Goal: Find specific page/section: Find specific page/section

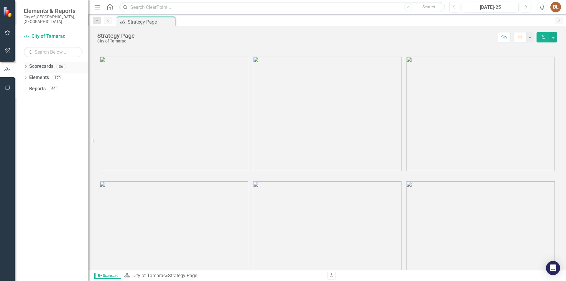
click at [28, 63] on div "Dropdown Scorecards 86" at bounding box center [56, 67] width 65 height 11
click at [27, 66] on icon "Dropdown" at bounding box center [26, 67] width 4 height 3
click at [30, 76] on icon "Dropdown" at bounding box center [29, 78] width 4 height 4
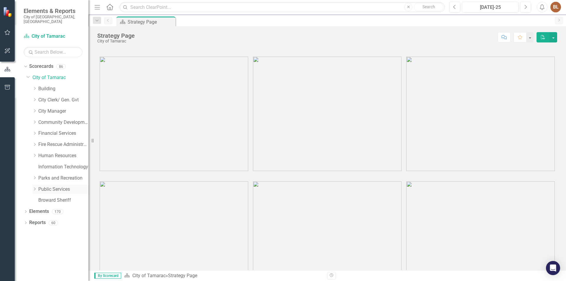
click at [37, 187] on div "Dropdown" at bounding box center [35, 189] width 6 height 5
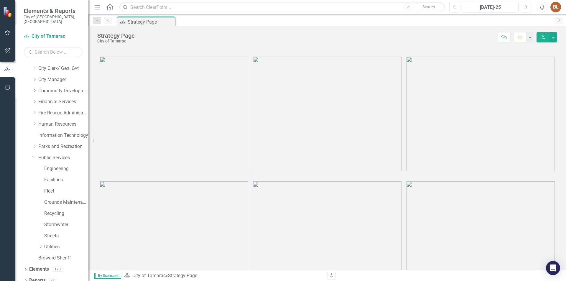
scroll to position [32, 0]
click at [41, 244] on icon "Dropdown" at bounding box center [40, 246] width 4 height 4
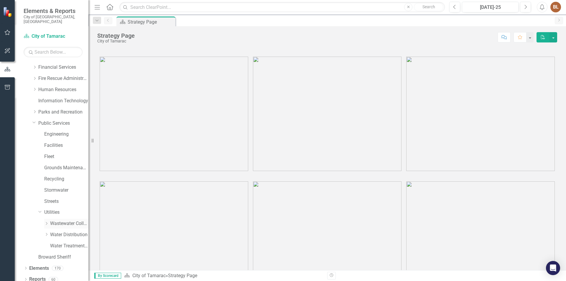
click at [46, 222] on icon at bounding box center [46, 223] width 1 height 3
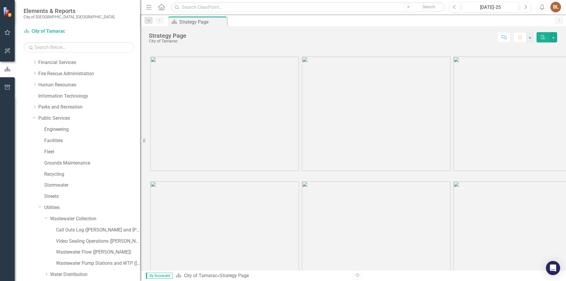
drag, startPoint x: 89, startPoint y: 232, endPoint x: 147, endPoint y: 238, distance: 57.8
click at [145, 238] on div "Resize" at bounding box center [142, 140] width 5 height 281
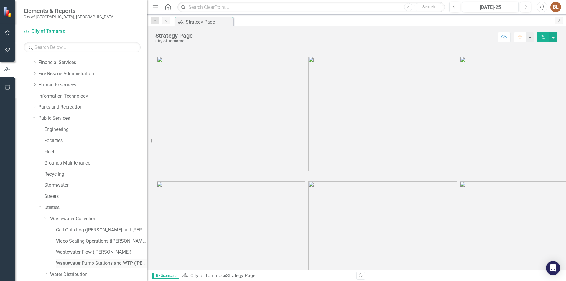
click at [87, 263] on link "Wastewater Pump Stations and WTP ([PERSON_NAME])" at bounding box center [101, 263] width 91 height 7
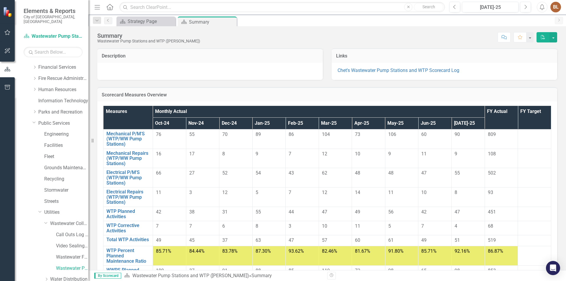
drag, startPoint x: 150, startPoint y: 142, endPoint x: 0, endPoint y: 97, distance: 157.0
click at [0, 98] on div "Elements & Reports City of [GEOGRAPHIC_DATA], [GEOGRAPHIC_DATA] Scorecard Waste…" at bounding box center [44, 140] width 89 height 281
click at [149, 23] on div "Strategy Page" at bounding box center [147, 21] width 39 height 7
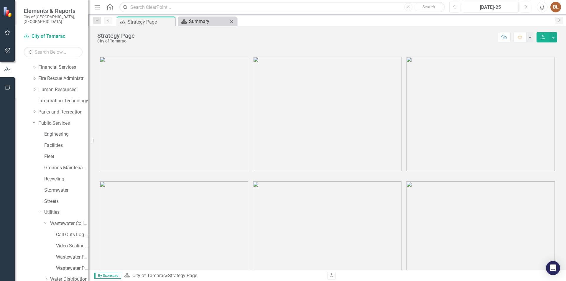
click at [195, 20] on div "Summary" at bounding box center [208, 21] width 39 height 7
